Goal: Find specific page/section: Find specific page/section

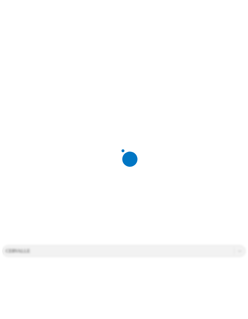
scroll to position [24, 0]
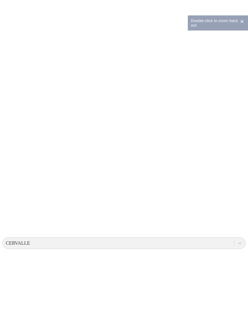
scroll to position [0, 0]
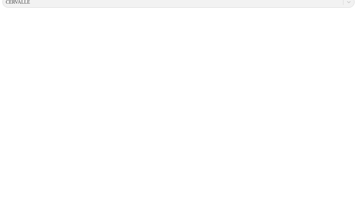
scroll to position [249, 0]
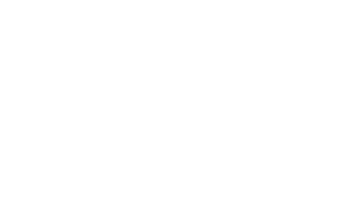
scroll to position [0, 0]
